Goal: Use online tool/utility: Utilize a website feature to perform a specific function

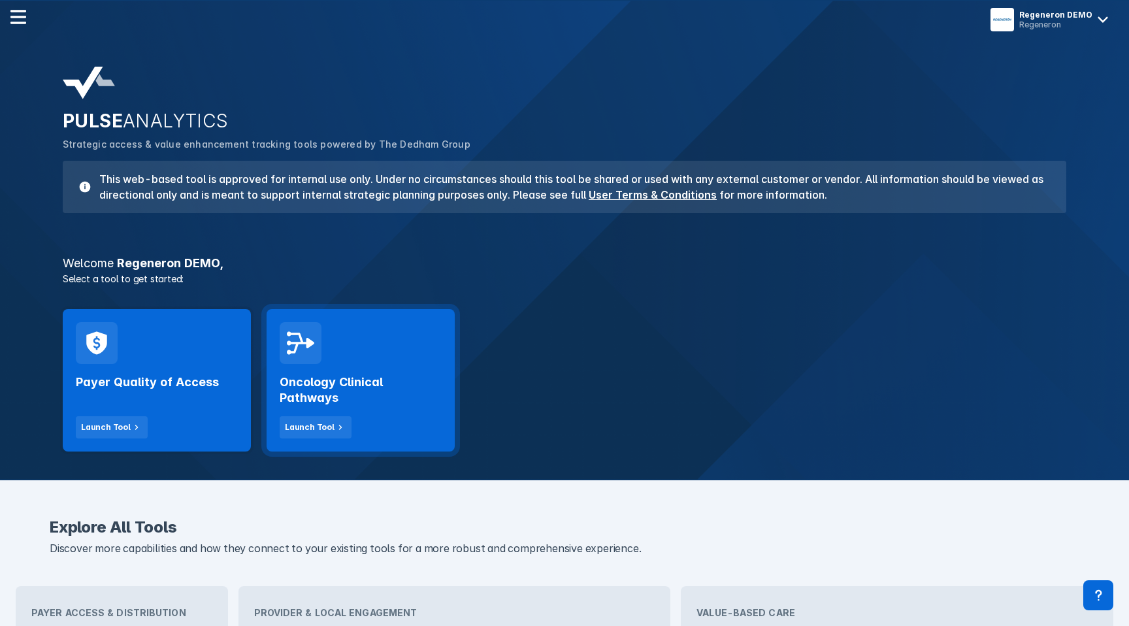
click at [331, 367] on div "Oncology Clinical Pathways Launch Tool" at bounding box center [361, 401] width 162 height 74
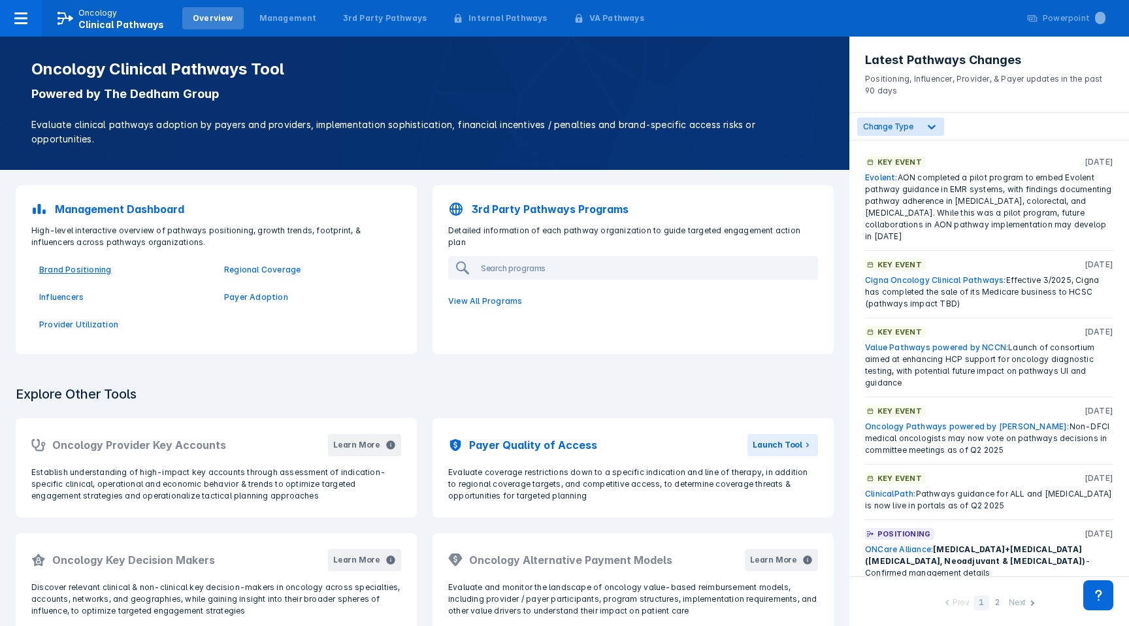
click at [84, 264] on p "Brand Positioning" at bounding box center [123, 270] width 169 height 12
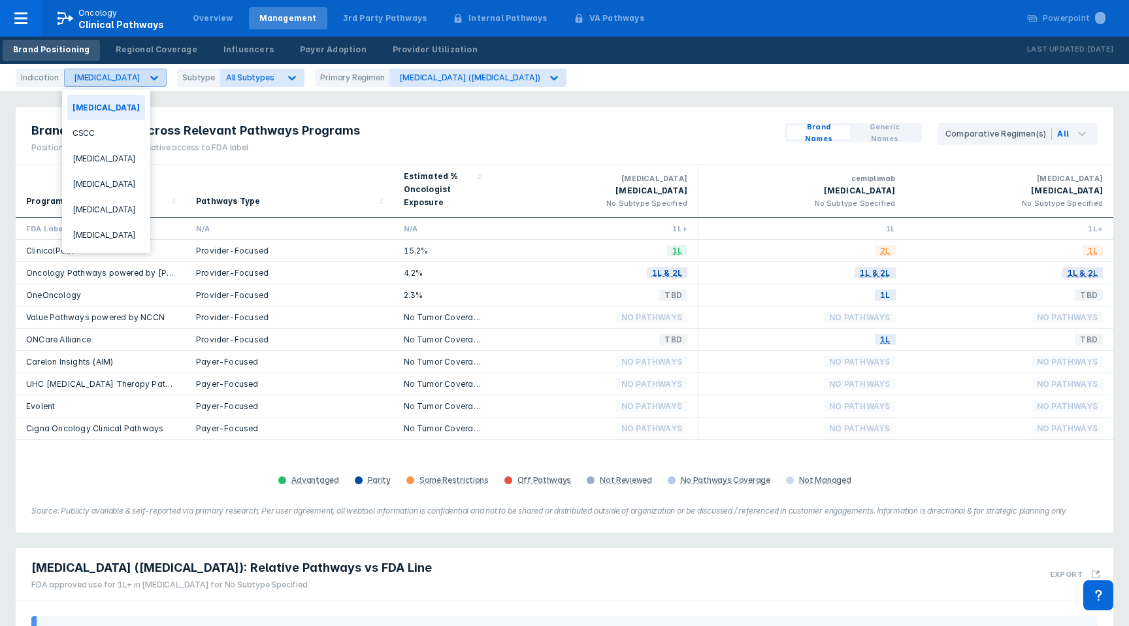
click at [111, 76] on div "[MEDICAL_DATA]" at bounding box center [107, 78] width 67 height 10
click at [110, 154] on div "[MEDICAL_DATA]" at bounding box center [106, 158] width 78 height 25
